Goal: Information Seeking & Learning: Learn about a topic

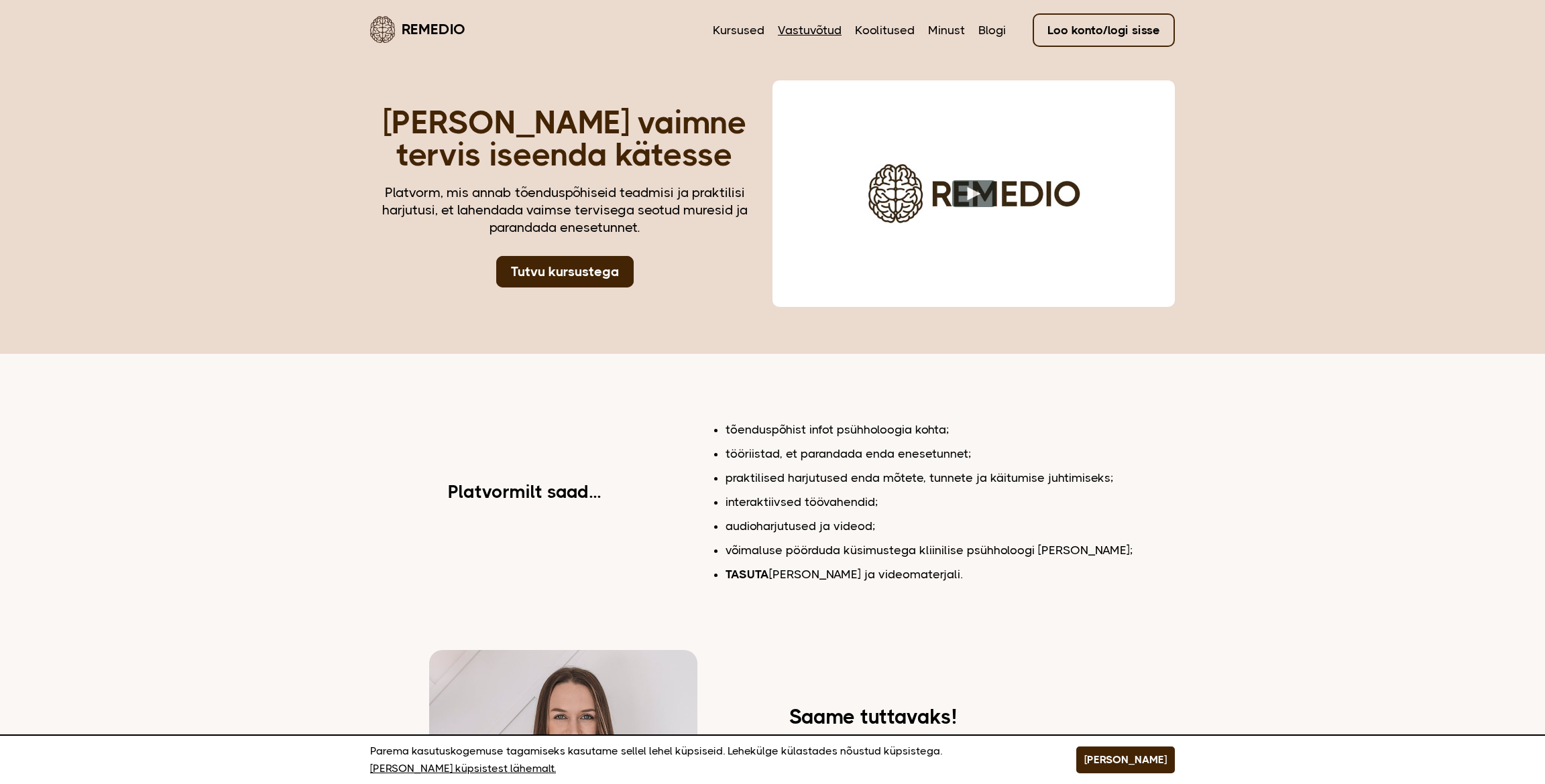
click at [813, 23] on link "Vastuvõtud" at bounding box center [810, 30] width 64 height 18
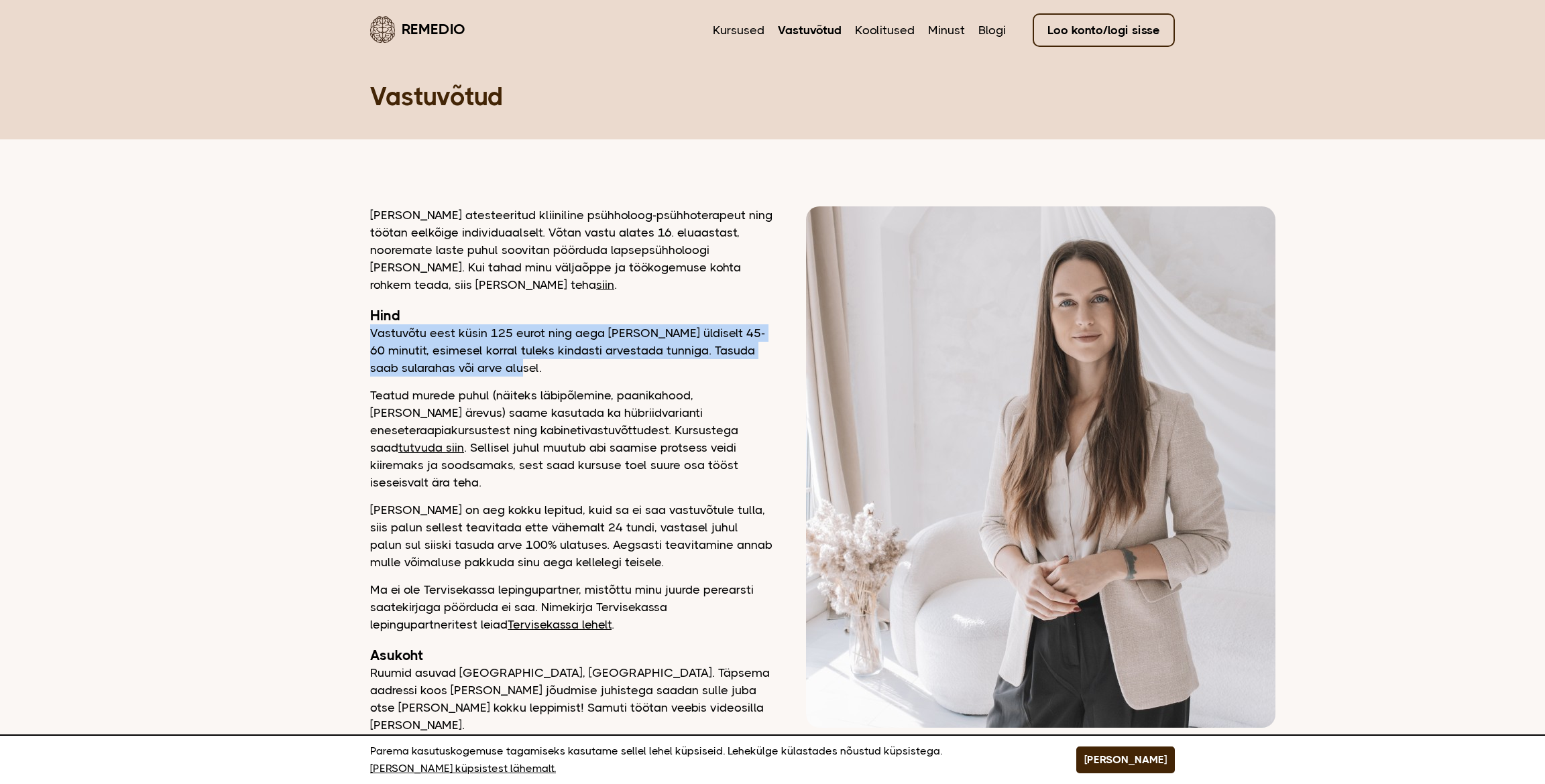
drag, startPoint x: 508, startPoint y: 367, endPoint x: 355, endPoint y: 331, distance: 157.2
click at [354, 334] on main "Remedio Kursused Vastuvõtud Koolitused Minust Blogi Loo konto/logi sisse Vastuv…" at bounding box center [772, 434] width 1545 height 867
click at [357, 331] on main "Remedio Kursused Vastuvõtud Koolitused Minust Blogi Loo konto/logi sisse Vastuv…" at bounding box center [772, 434] width 1545 height 867
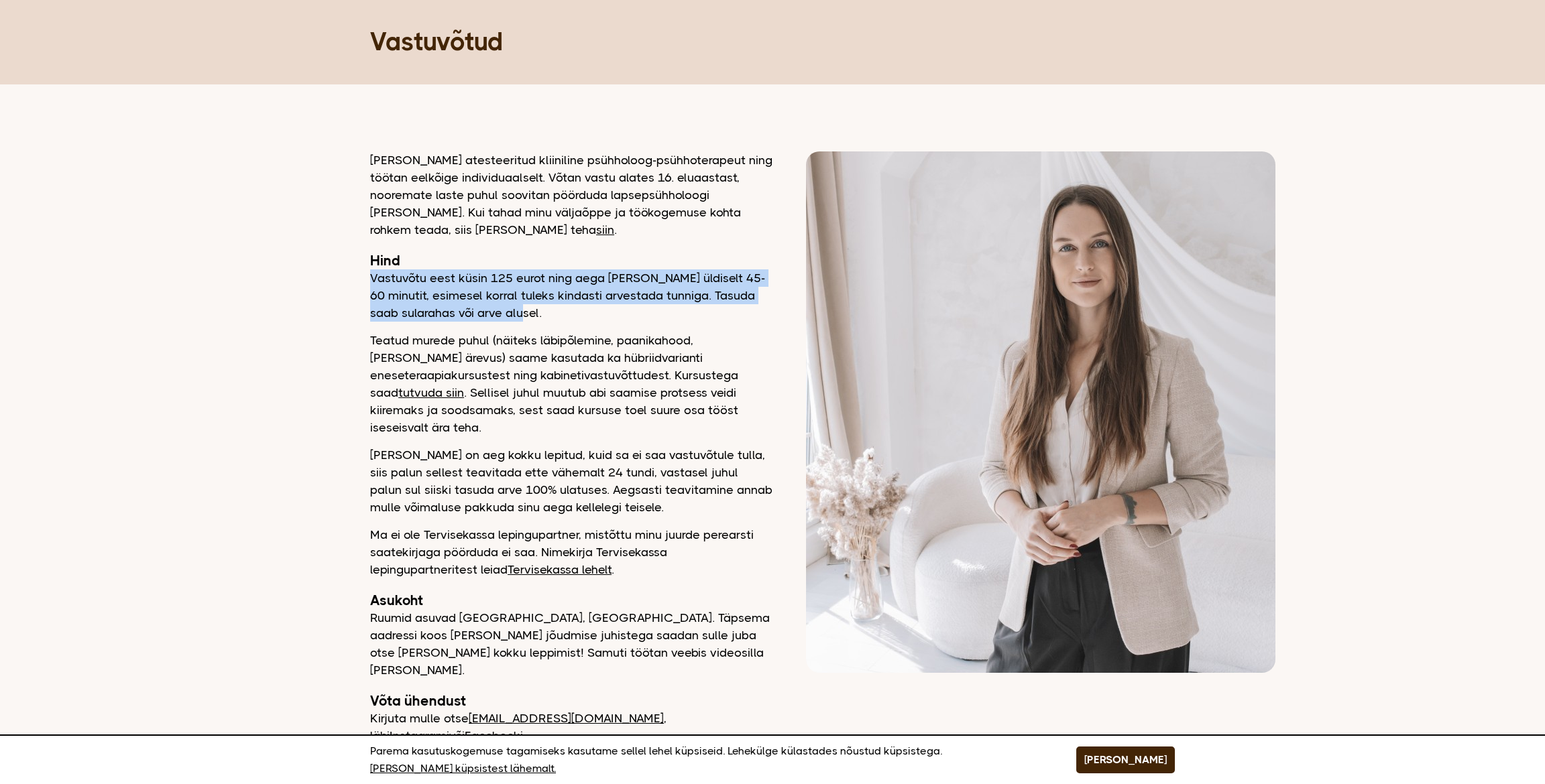
scroll to position [66, 0]
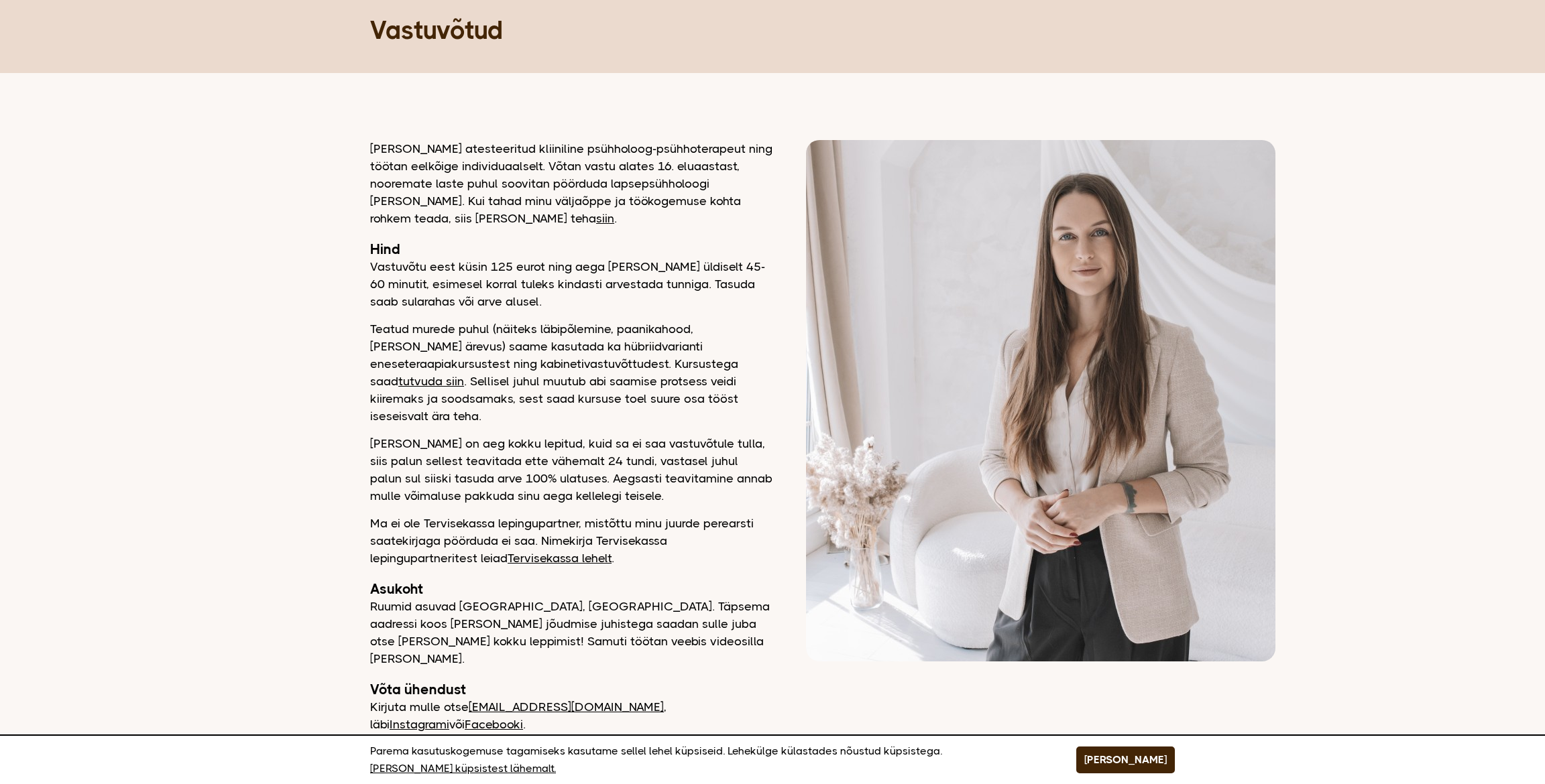
click at [392, 325] on p "Teatud murede puhul (näiteks läbipõlemine, paanikahood, üldine ärevus) saame ka…" at bounding box center [572, 373] width 402 height 104
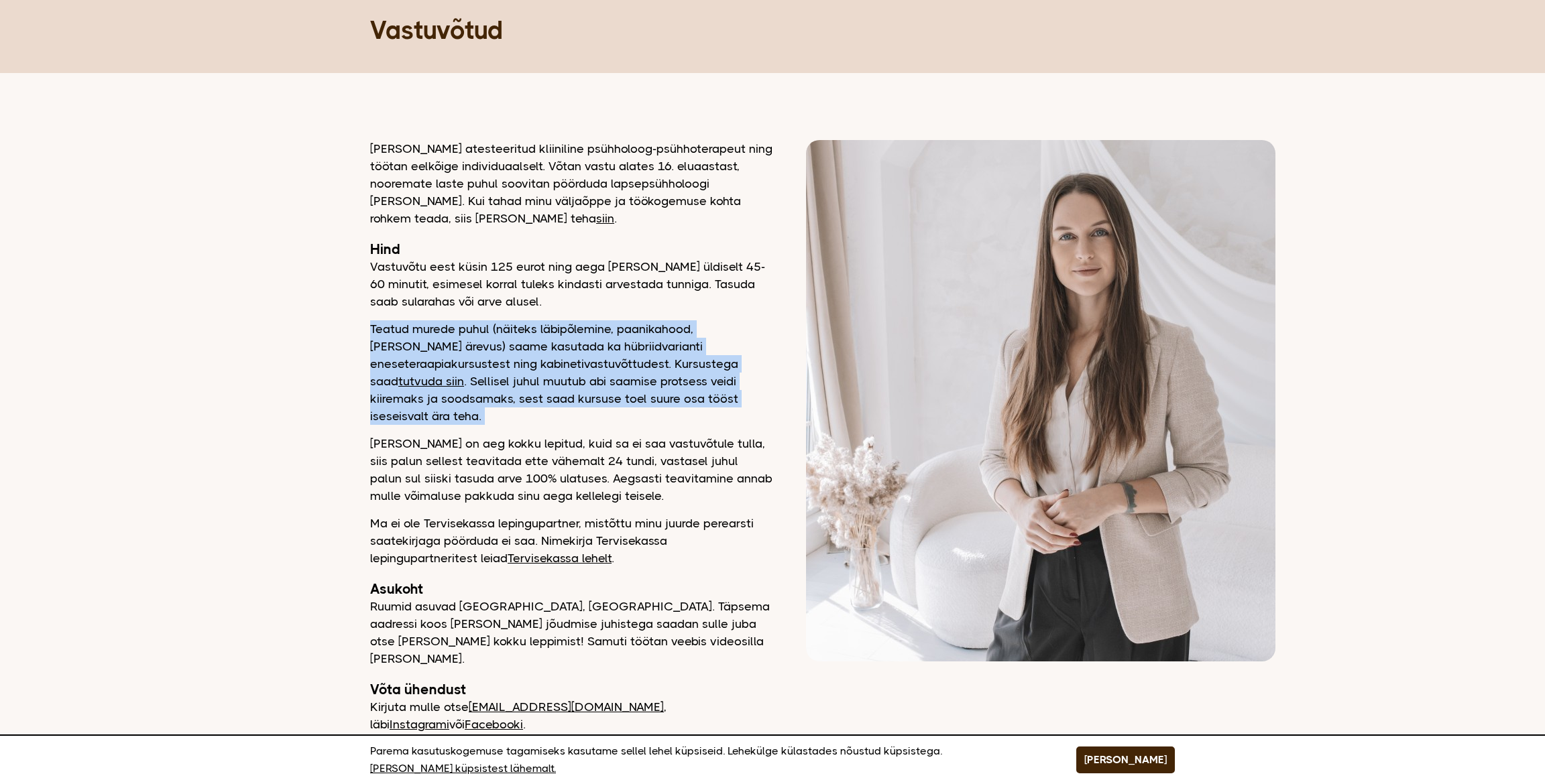
drag, startPoint x: 392, startPoint y: 325, endPoint x: 739, endPoint y: 395, distance: 354.0
click at [739, 395] on p "Teatud murede puhul (näiteks läbipõlemine, paanikahood, üldine ärevus) saame ka…" at bounding box center [572, 373] width 402 height 104
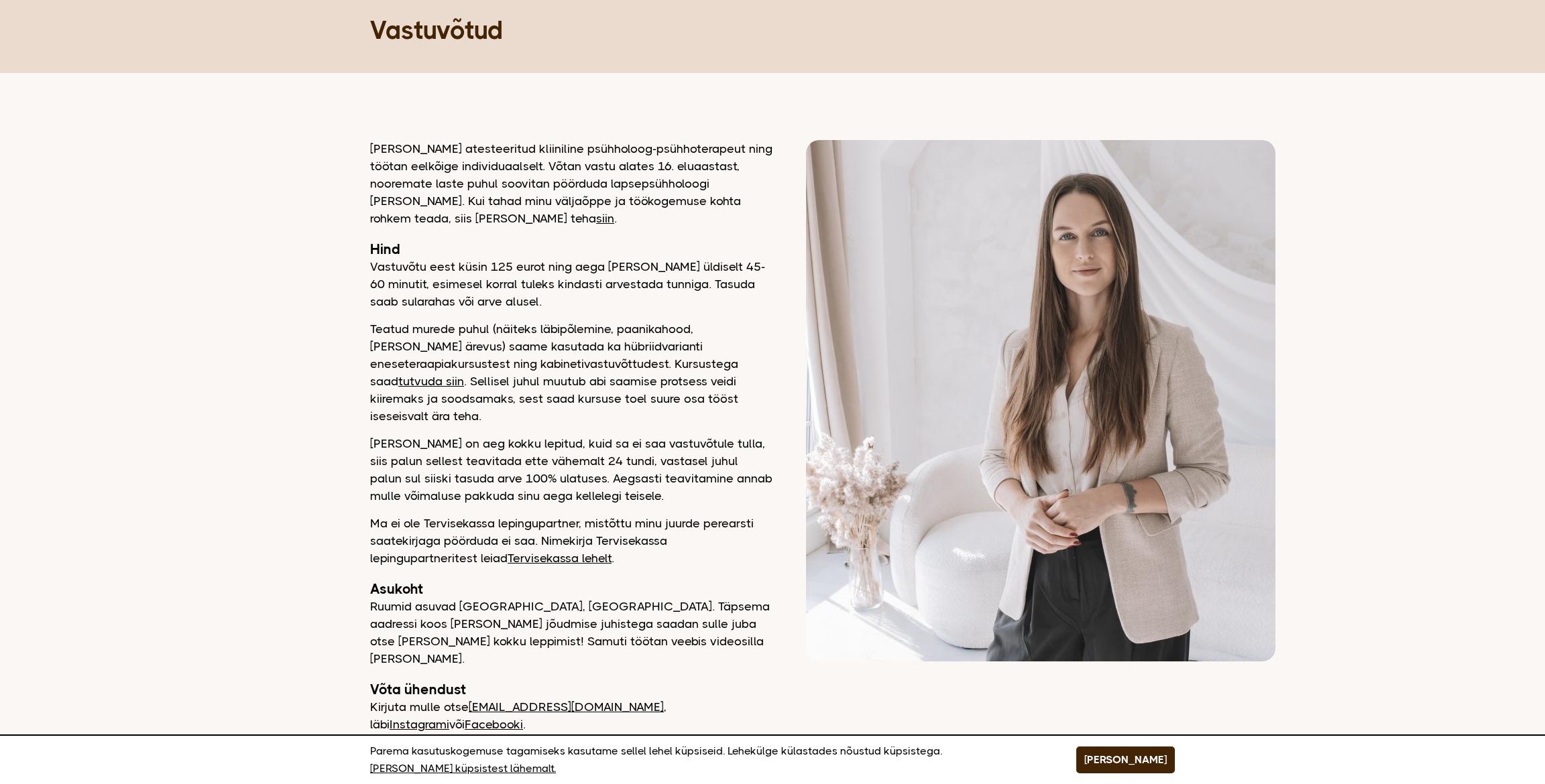
click at [739, 395] on p "Teatud murede puhul (näiteks läbipõlemine, paanikahood, üldine ärevus) saame ka…" at bounding box center [572, 373] width 402 height 104
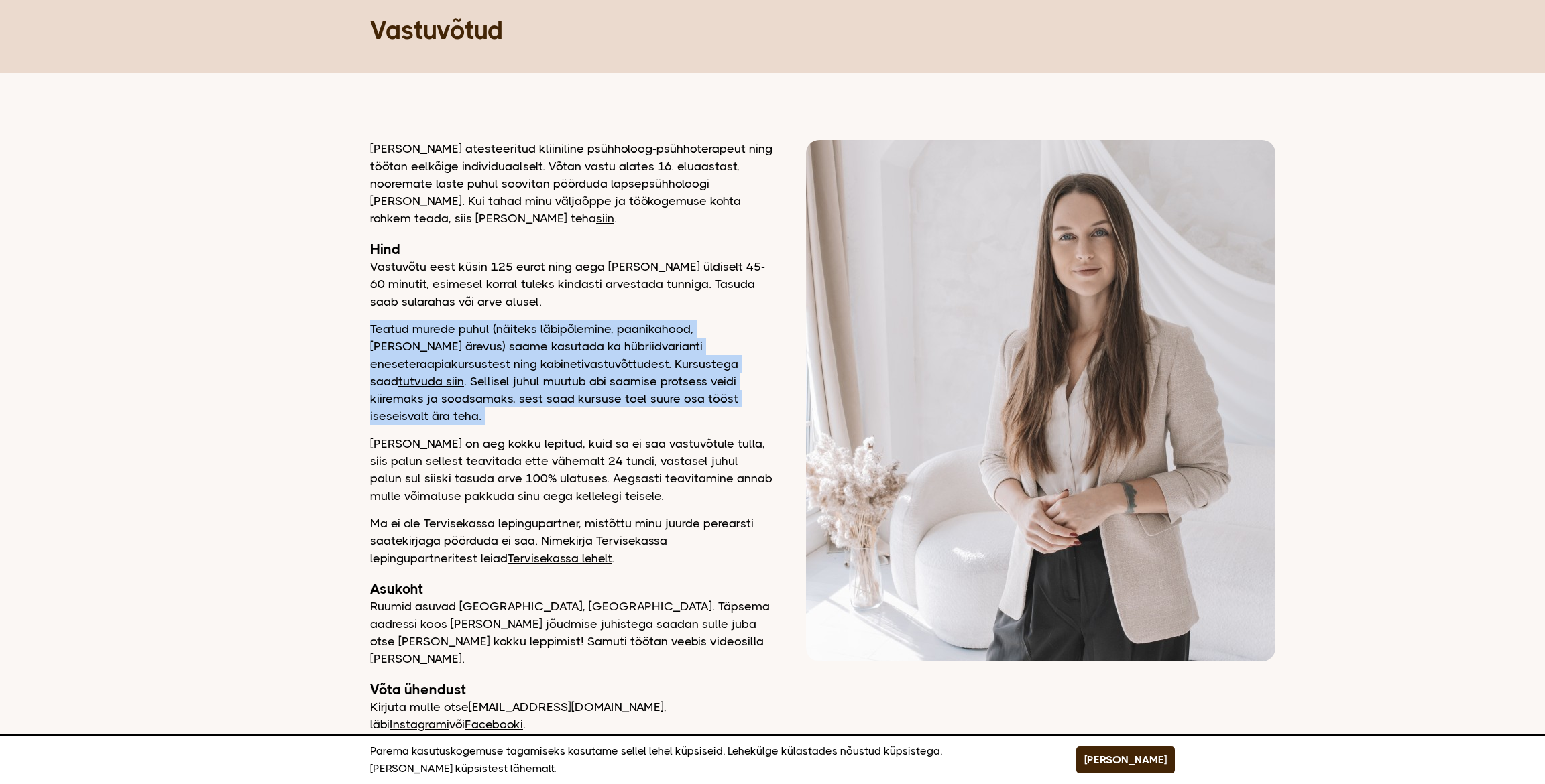
click at [739, 395] on p "Teatud murede puhul (näiteks läbipõlemine, paanikahood, üldine ärevus) saame ka…" at bounding box center [572, 373] width 402 height 104
click at [662, 379] on p "Teatud murede puhul (näiteks läbipõlemine, paanikahood, üldine ärevus) saame ka…" at bounding box center [572, 373] width 402 height 104
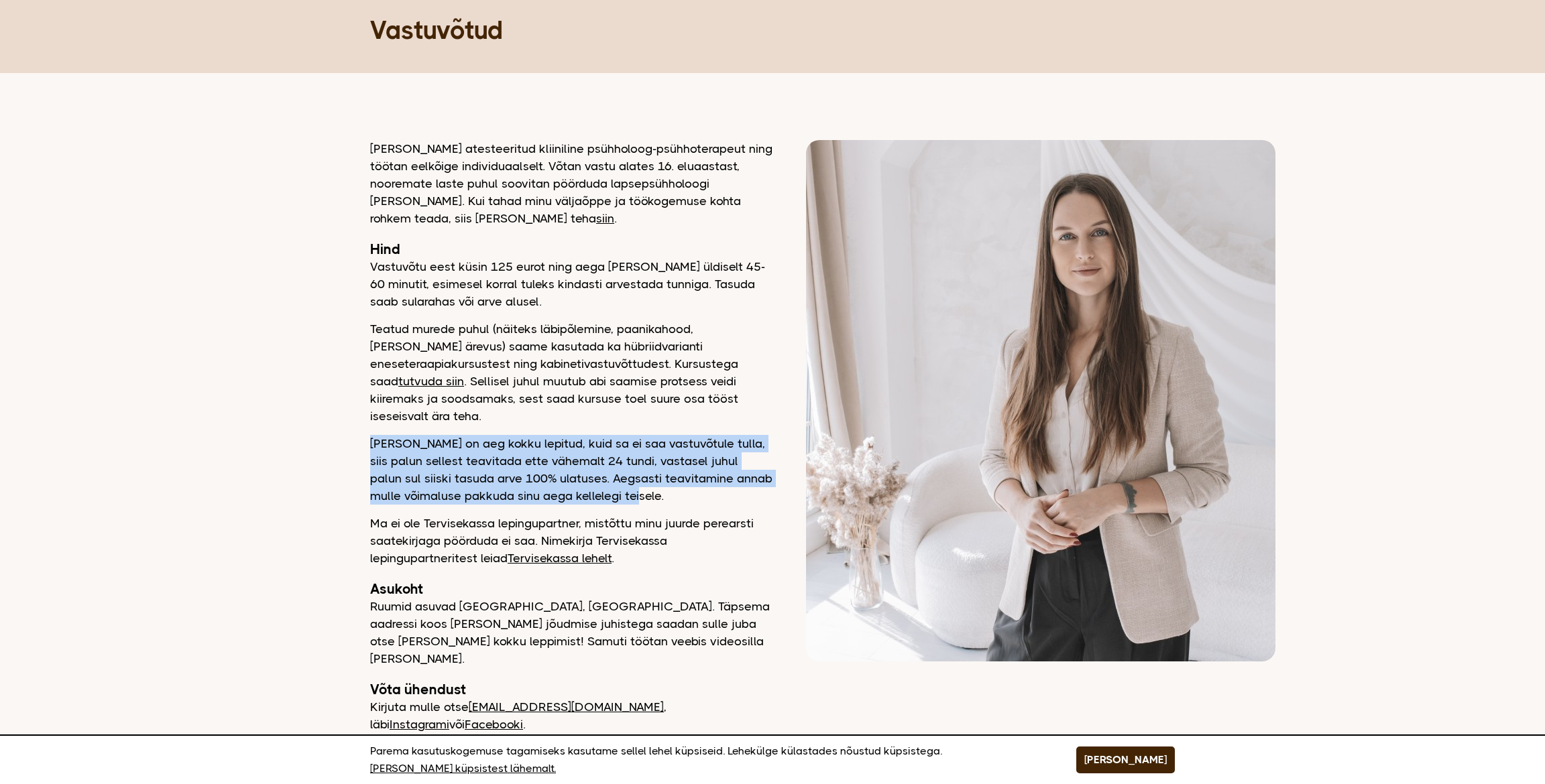
drag, startPoint x: 364, startPoint y: 424, endPoint x: 686, endPoint y: 476, distance: 326.2
click at [686, 476] on main "Remedio Kursused Vastuvõtud Koolitused Minust Blogi Loo konto/logi sisse Vastuv…" at bounding box center [772, 367] width 1545 height 867
click at [686, 476] on p "Kui meil on aeg kokku lepitud, kuid sa ei saa vastuvõtule tulla, siis palun sel…" at bounding box center [572, 469] width 402 height 69
drag, startPoint x: 686, startPoint y: 476, endPoint x: 377, endPoint y: 414, distance: 315.2
click at [377, 414] on div "Olen atesteeritud kliiniline psühholoog-psühhoterapeut ning töötan eelkõige ind…" at bounding box center [572, 437] width 402 height 594
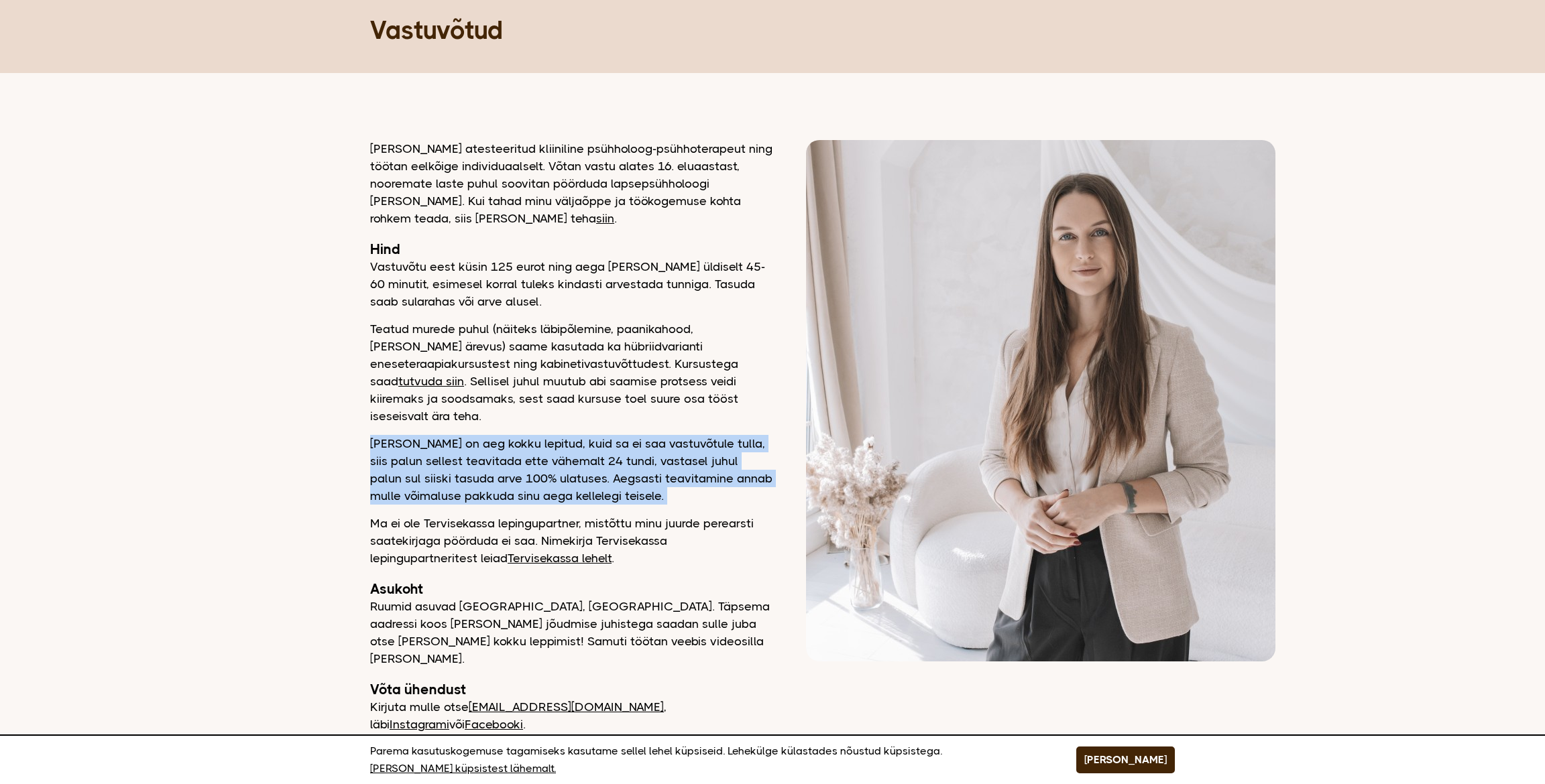
click at [377, 414] on div "Olen atesteeritud kliiniline psühholoog-psühhoterapeut ning töötan eelkõige ind…" at bounding box center [572, 437] width 402 height 594
drag, startPoint x: 377, startPoint y: 414, endPoint x: 672, endPoint y: 478, distance: 301.9
click at [671, 478] on div "Olen atesteeritud kliiniline psühholoog-psühhoterapeut ning töötan eelkõige ind…" at bounding box center [572, 437] width 402 height 594
click at [672, 478] on p "Kui meil on aeg kokku lepitud, kuid sa ei saa vastuvõtule tulla, siis palun sel…" at bounding box center [572, 469] width 402 height 69
drag, startPoint x: 672, startPoint y: 478, endPoint x: 352, endPoint y: 422, distance: 324.9
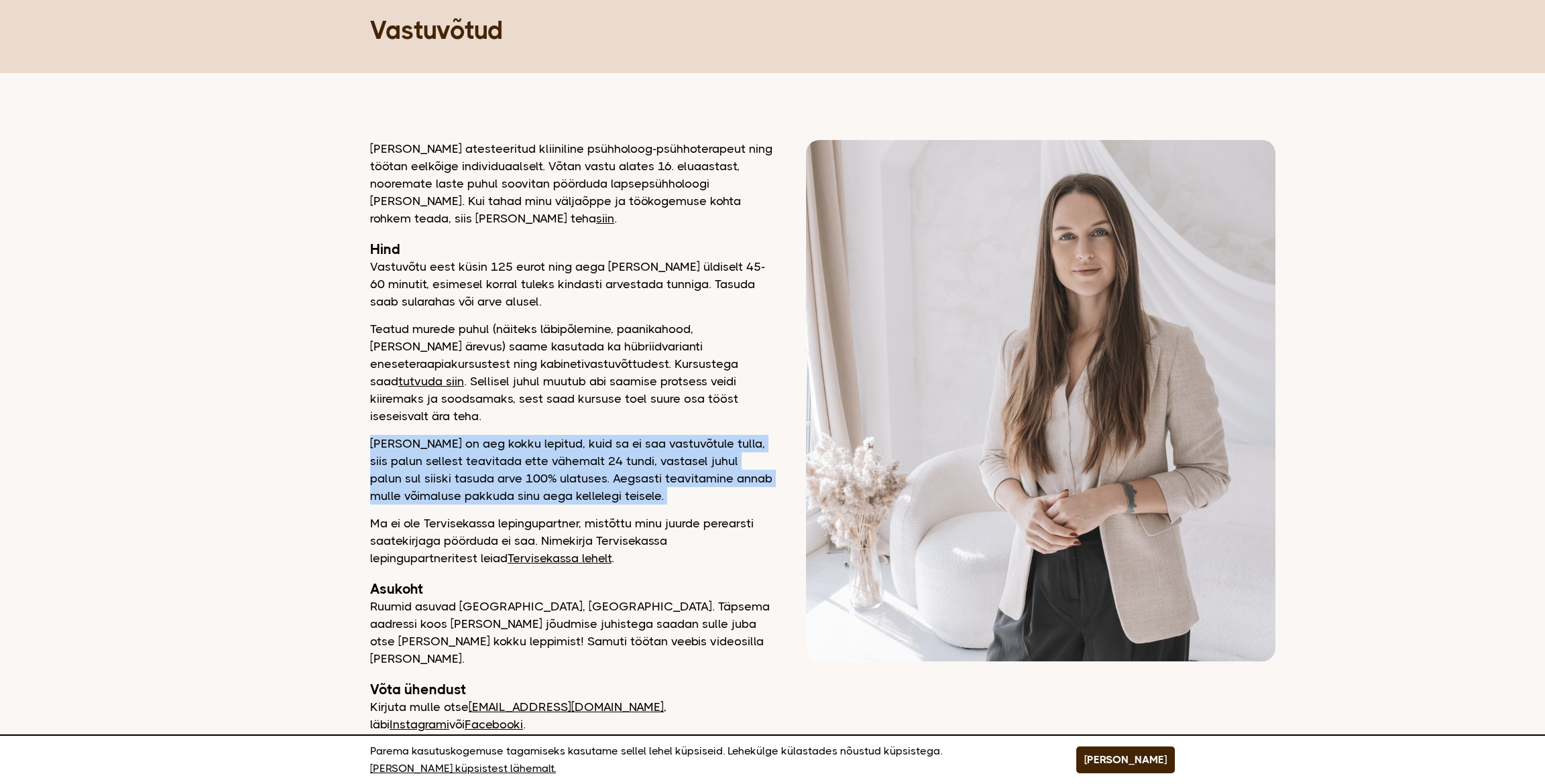
click at [352, 422] on main "Remedio Kursused Vastuvõtud Koolitused Minust Blogi Loo konto/logi sisse Vastuv…" at bounding box center [772, 367] width 1545 height 867
click at [351, 421] on main "Remedio Kursused Vastuvõtud Koolitused Minust Blogi Loo konto/logi sisse Vastuv…" at bounding box center [772, 367] width 1545 height 867
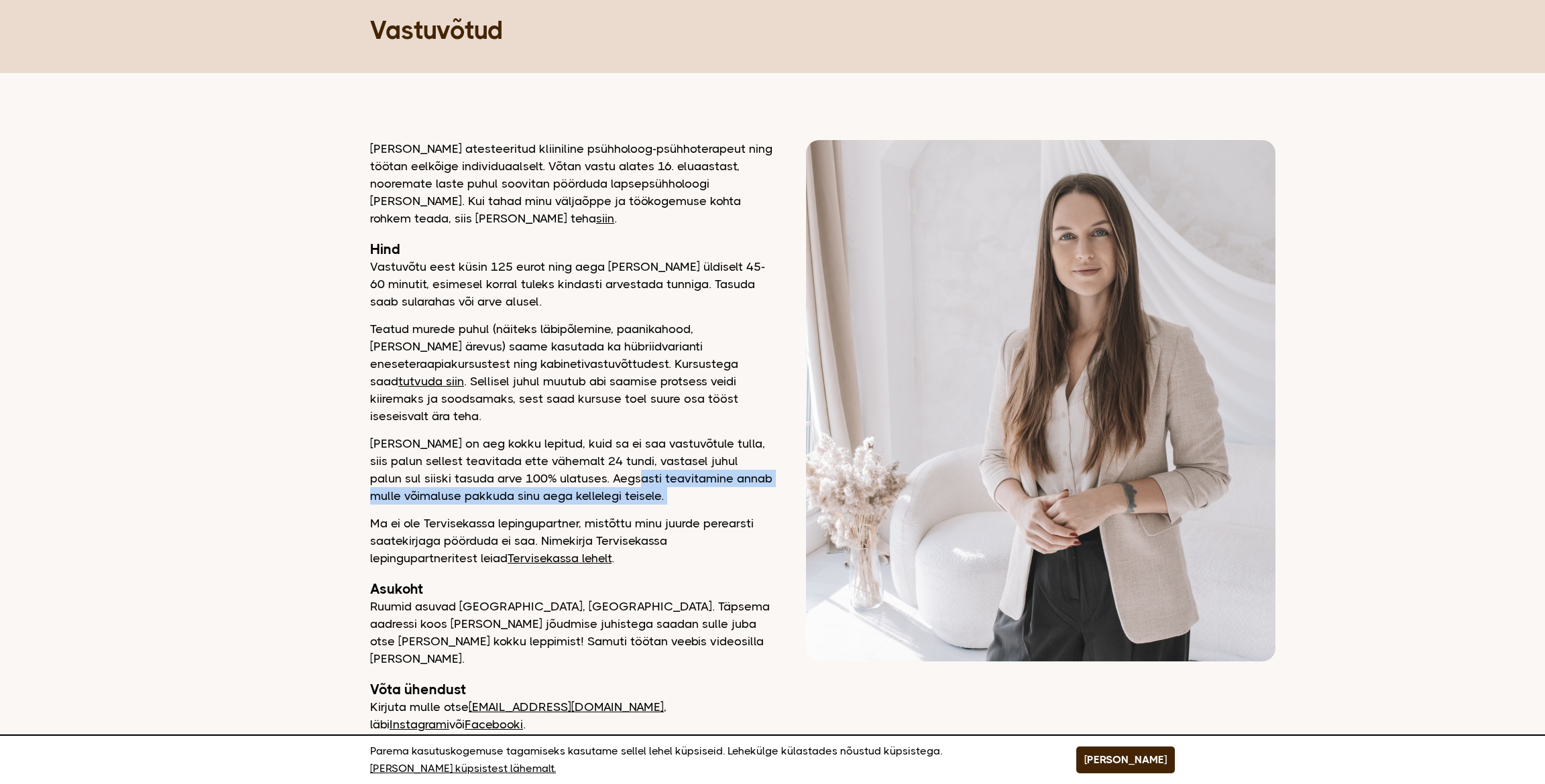
drag, startPoint x: 351, startPoint y: 421, endPoint x: 613, endPoint y: 469, distance: 266.4
click at [613, 469] on main "Remedio Kursused Vastuvõtud Koolitused Minust Blogi Loo konto/logi sisse Vastuv…" at bounding box center [772, 367] width 1545 height 867
click at [613, 469] on p "Kui meil on aeg kokku lepitud, kuid sa ei saa vastuvõtule tulla, siis palun sel…" at bounding box center [572, 469] width 402 height 69
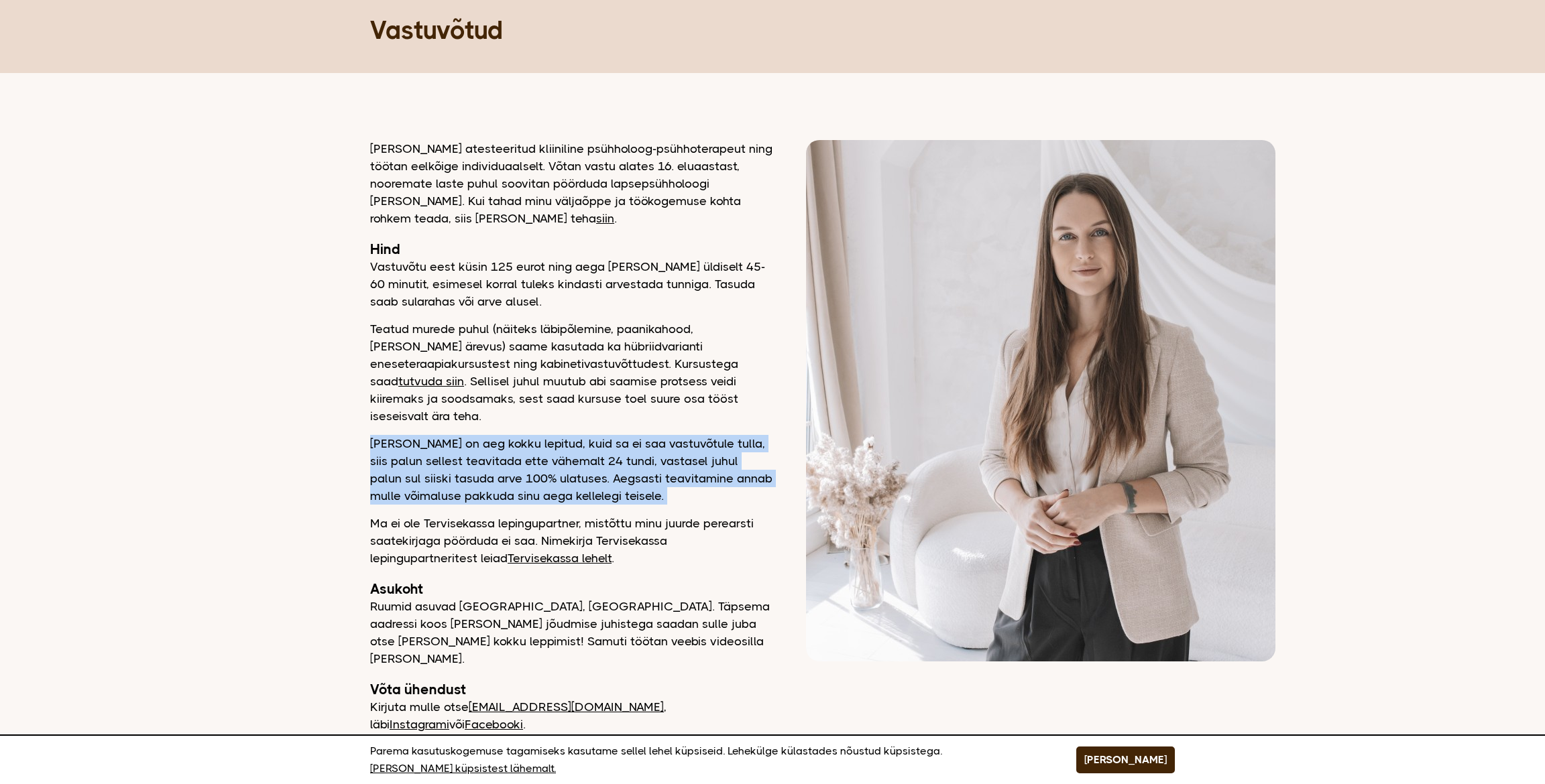
click at [613, 469] on p "Kui meil on aeg kokku lepitud, kuid sa ei saa vastuvõtule tulla, siis palun sel…" at bounding box center [572, 469] width 402 height 69
drag, startPoint x: 617, startPoint y: 450, endPoint x: 618, endPoint y: 443, distance: 7.1
click at [618, 450] on p "Kui meil on aeg kokku lepitud, kuid sa ei saa vastuvõtule tulla, siis palun sel…" at bounding box center [572, 469] width 402 height 69
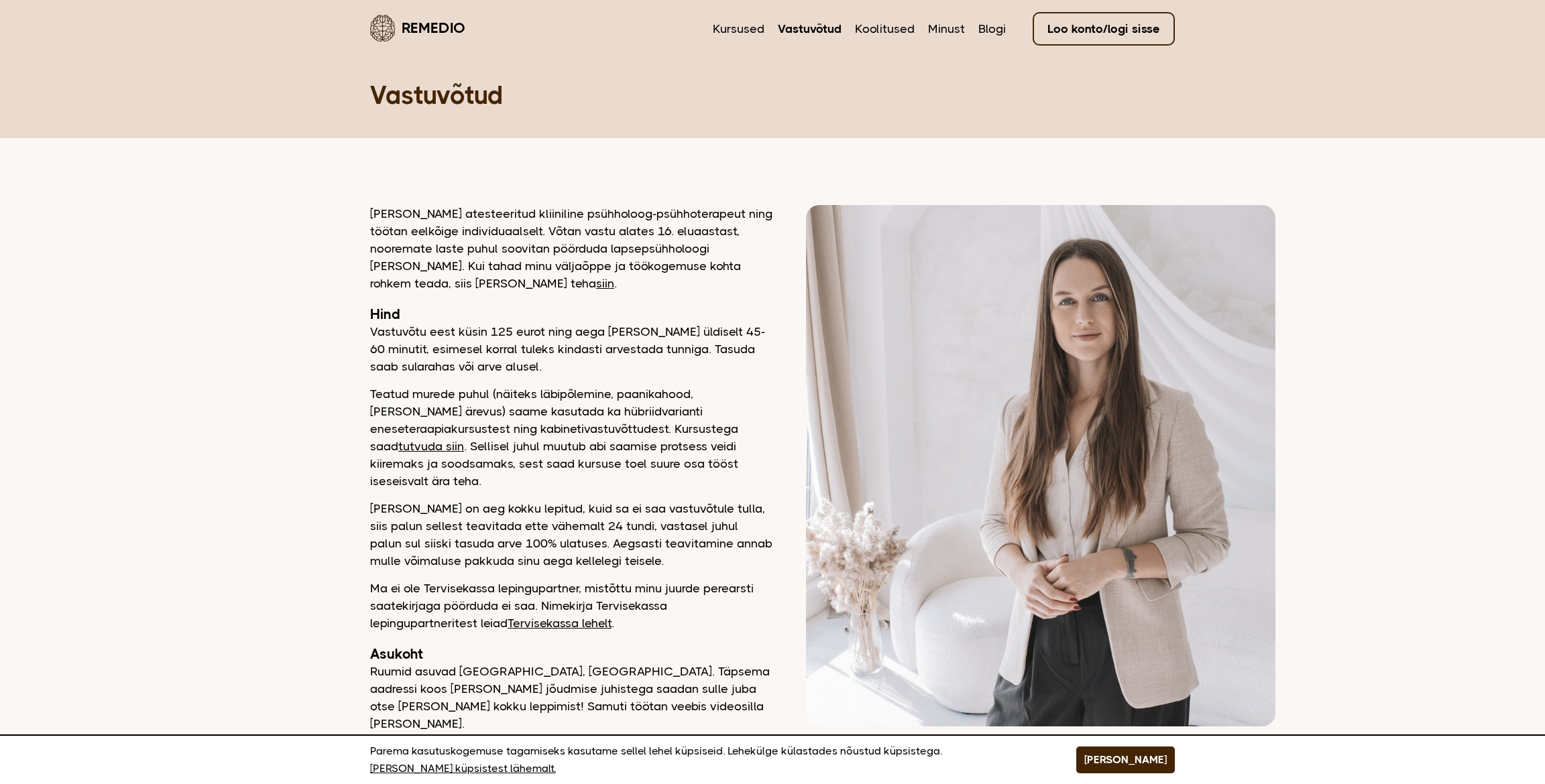
scroll to position [0, 0]
click at [817, 31] on link "Vastuvõtud" at bounding box center [810, 30] width 64 height 18
click at [596, 286] on link "siin" at bounding box center [605, 285] width 18 height 14
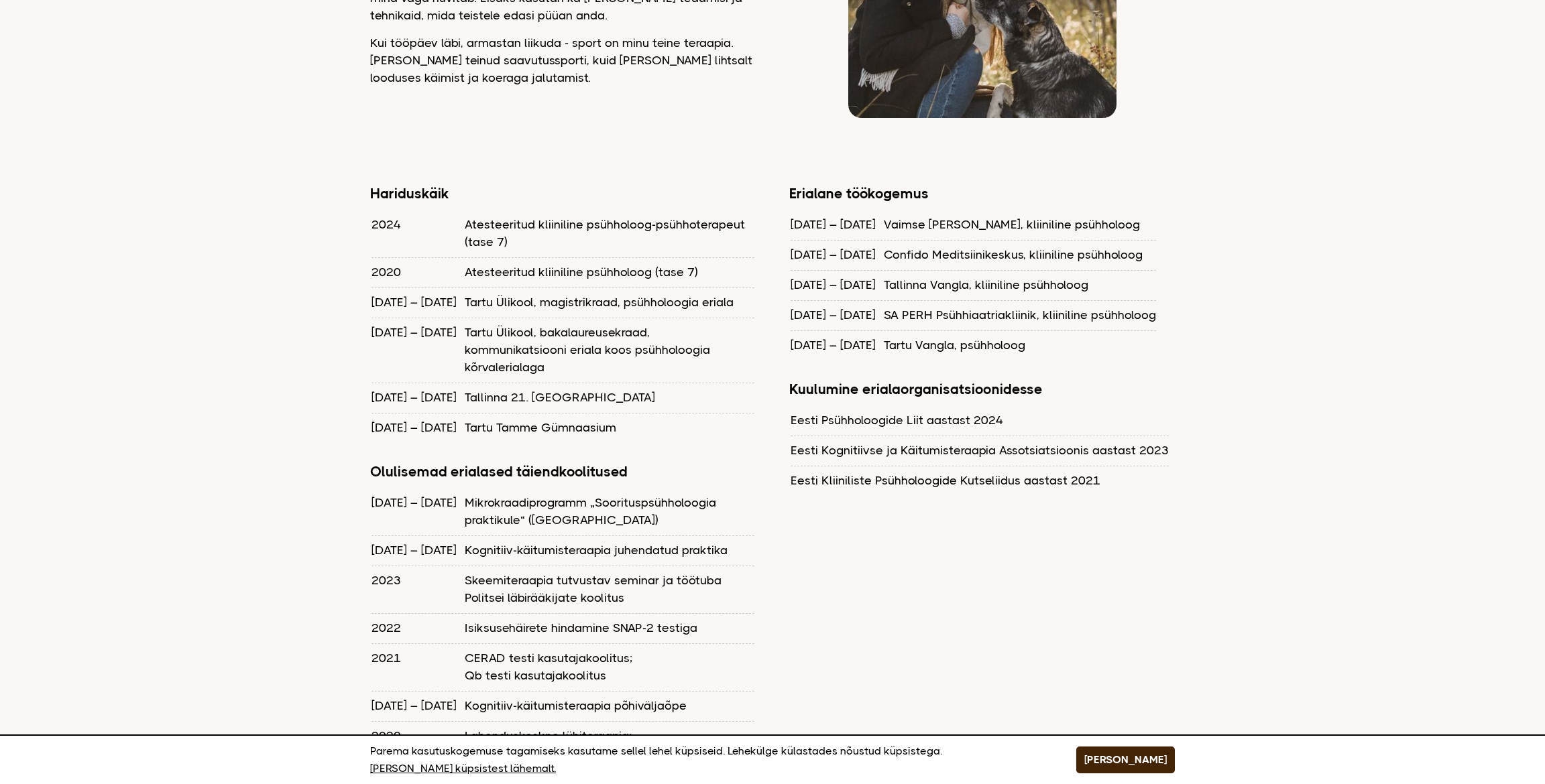
scroll to position [1073, 0]
